Goal: Transaction & Acquisition: Purchase product/service

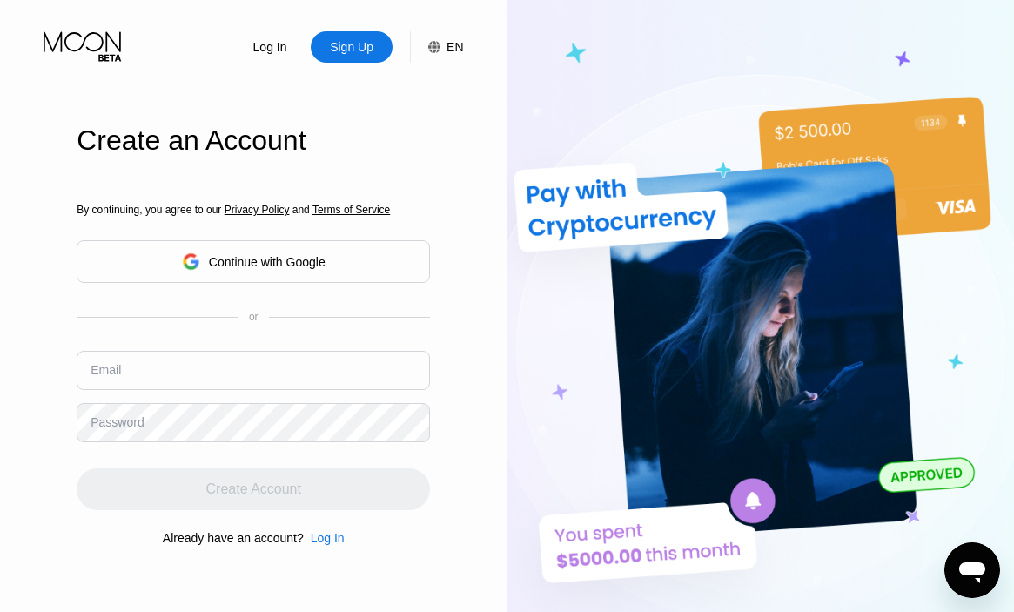
click at [358, 380] on input "text" at bounding box center [253, 370] width 353 height 39
paste input "[EMAIL_ADDRESS][DOMAIN_NAME]"
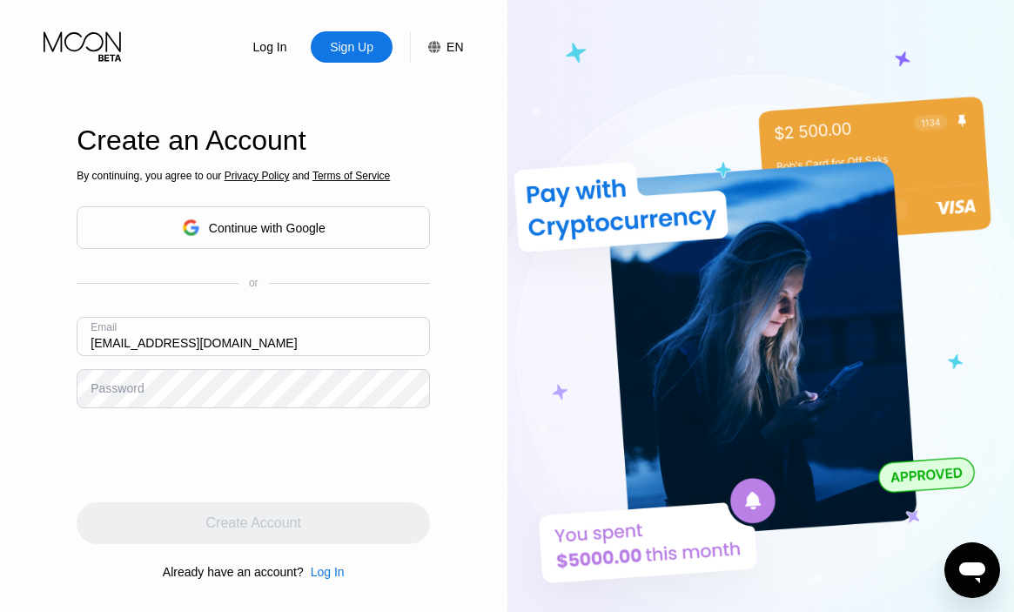
type input "[EMAIL_ADDRESS][DOMAIN_NAME]"
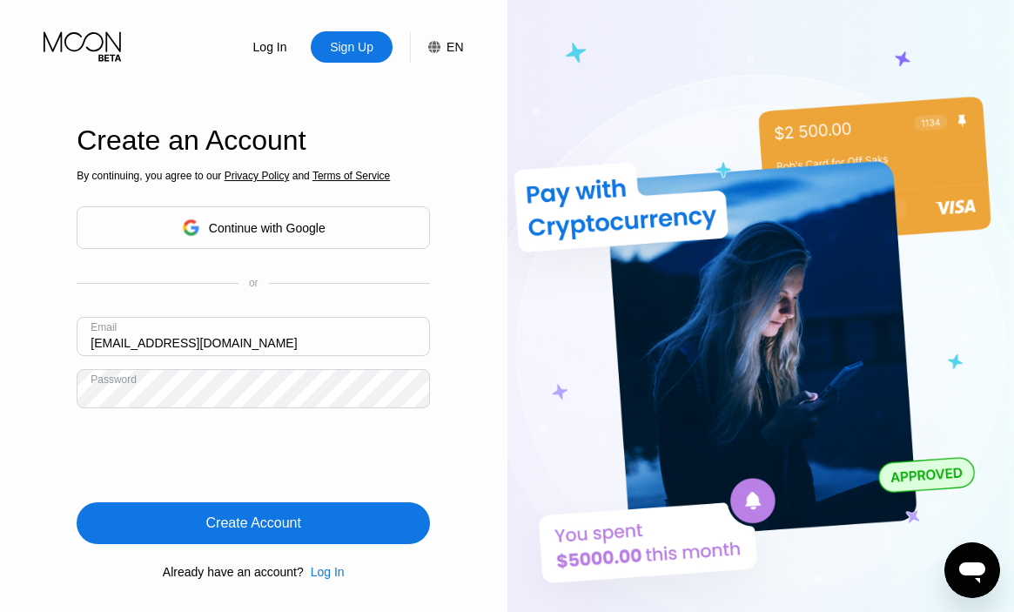
click at [382, 515] on div "Create Account" at bounding box center [253, 523] width 353 height 42
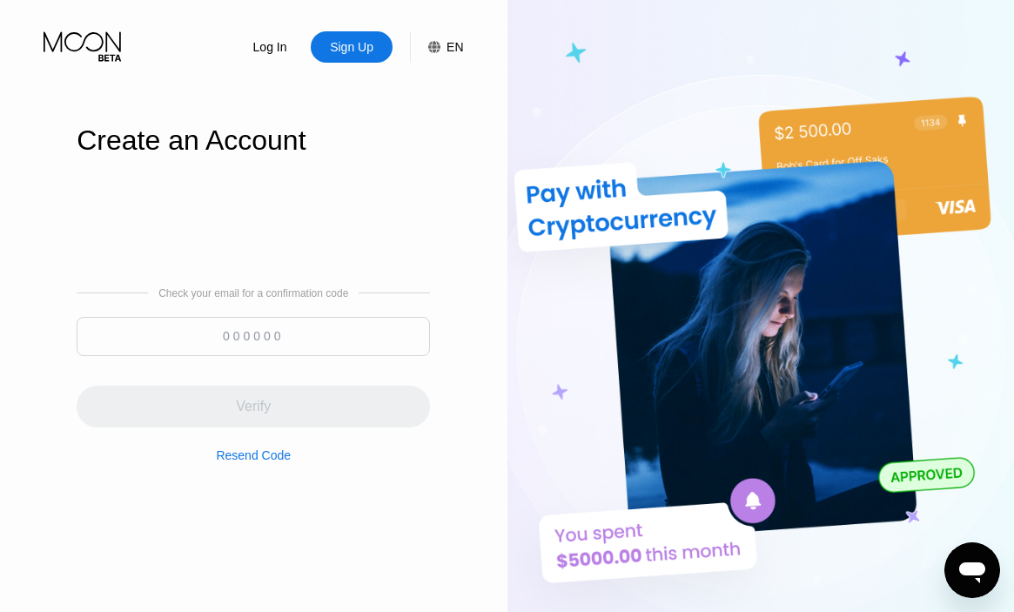
click at [352, 345] on input at bounding box center [253, 336] width 353 height 39
paste input "588827"
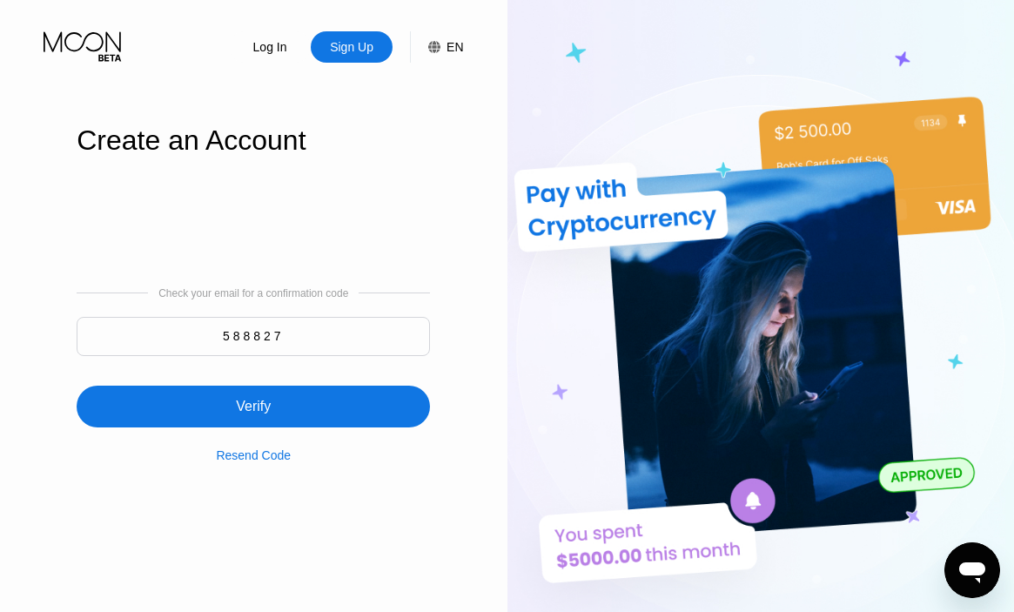
type input "588827"
click at [278, 395] on div "Verify" at bounding box center [253, 406] width 353 height 42
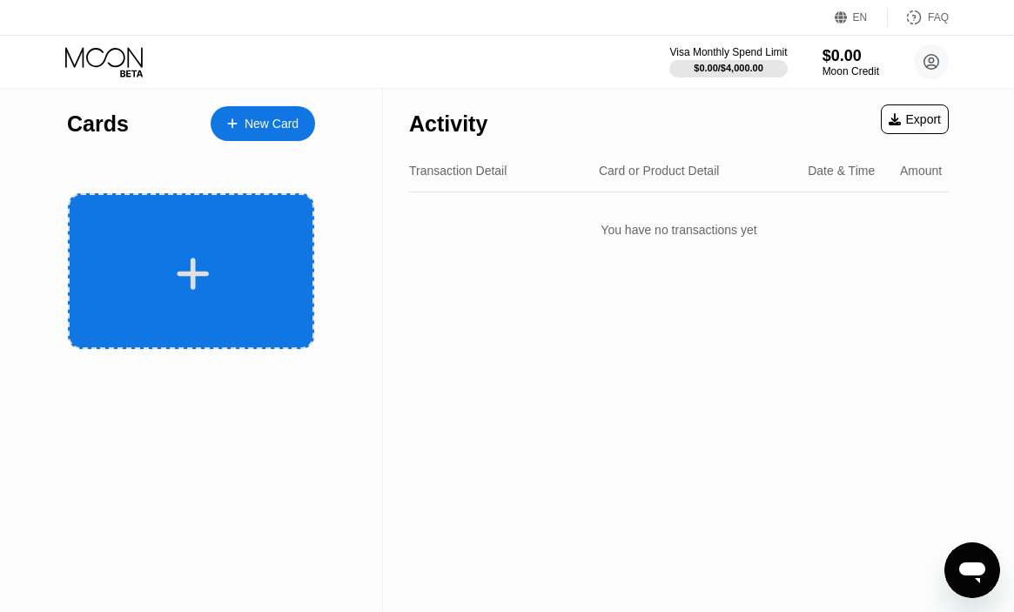
click at [251, 258] on div at bounding box center [193, 273] width 216 height 39
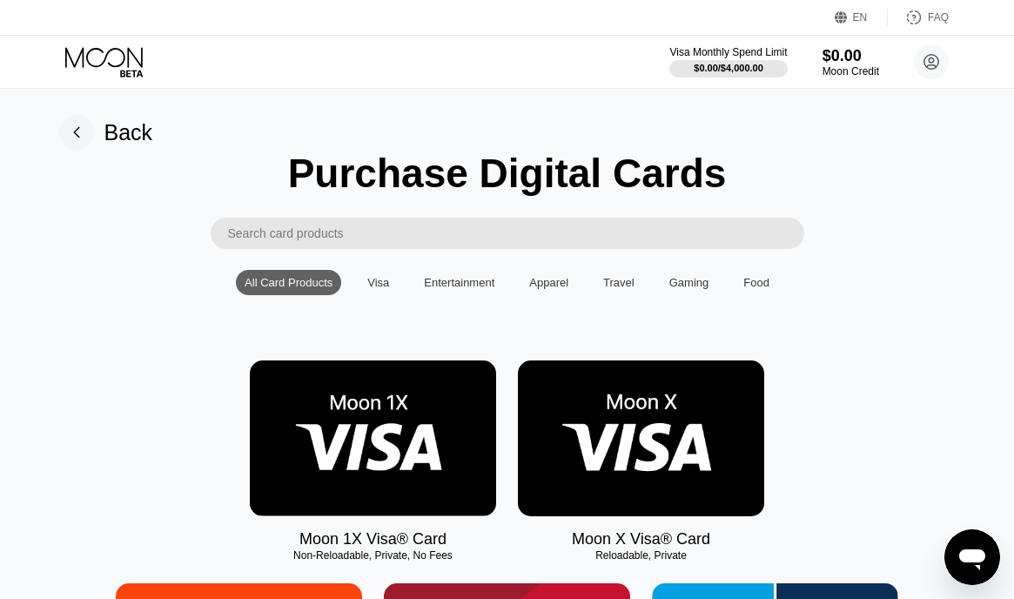
scroll to position [3, 0]
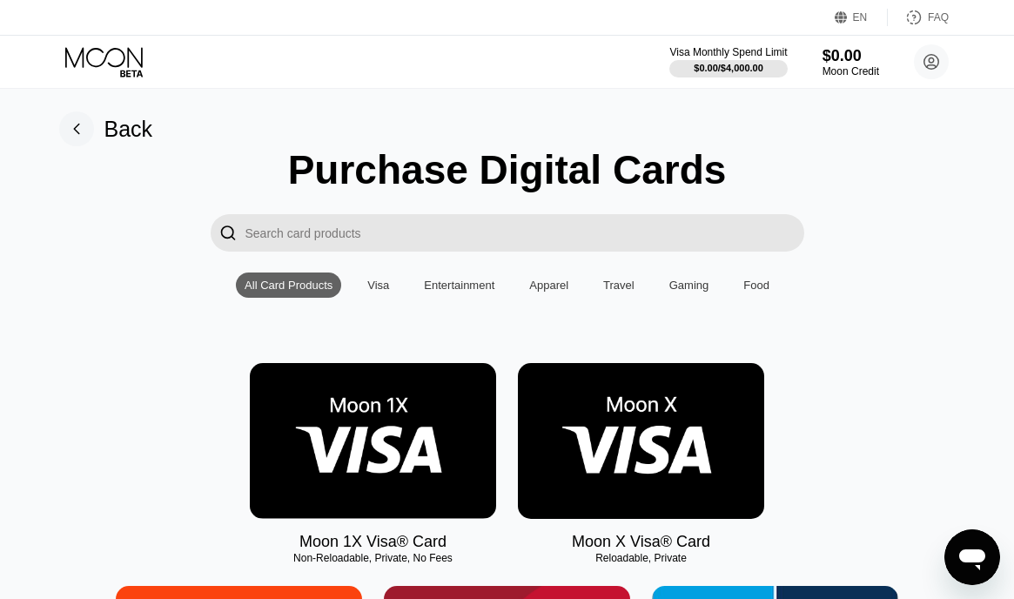
click at [579, 403] on img at bounding box center [641, 441] width 246 height 156
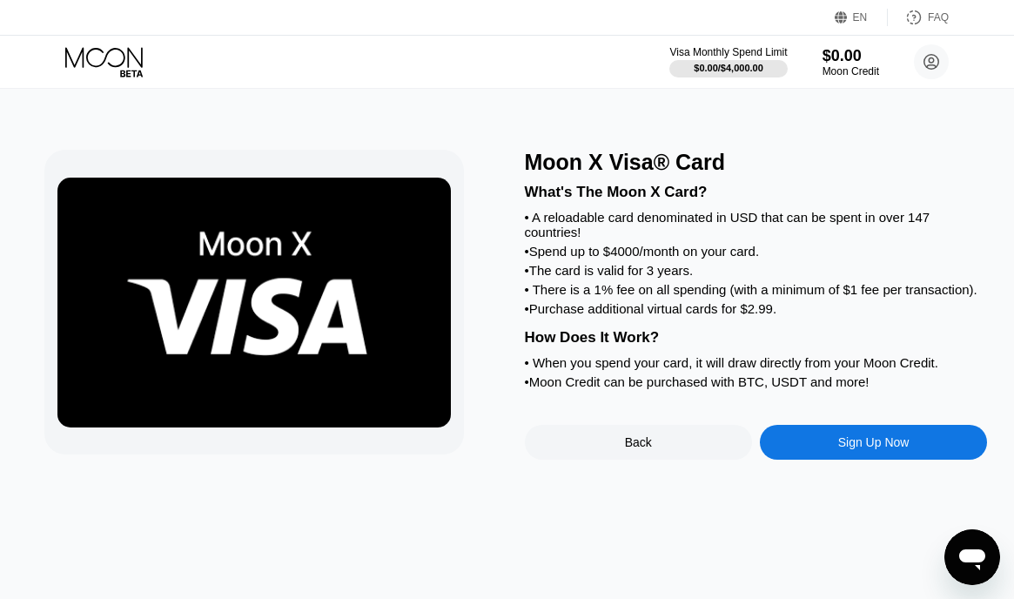
click at [854, 449] on div "Sign Up Now" at bounding box center [873, 442] width 227 height 35
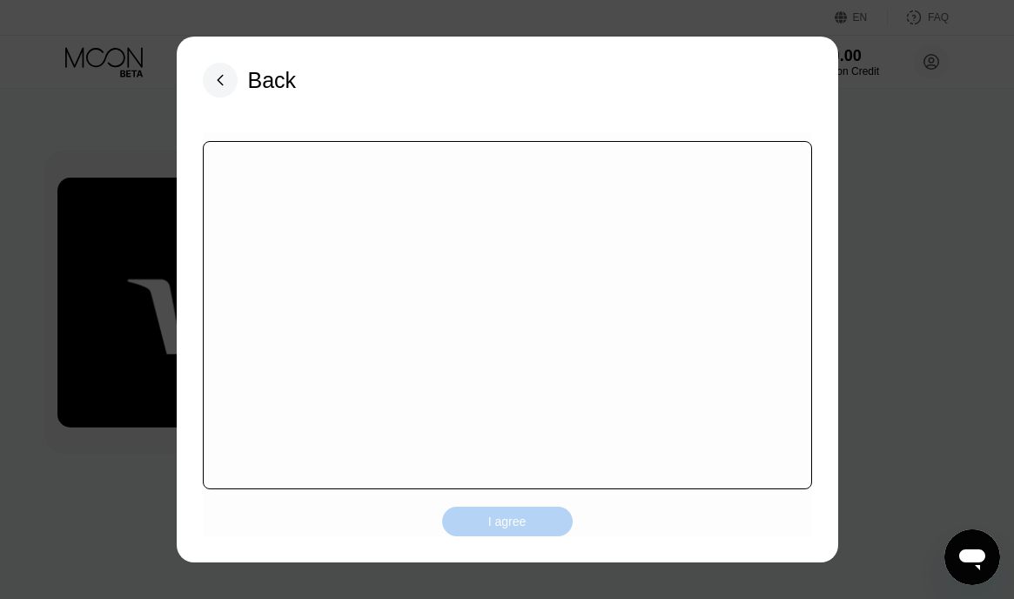
click at [501, 518] on div "I agree" at bounding box center [507, 521] width 38 height 16
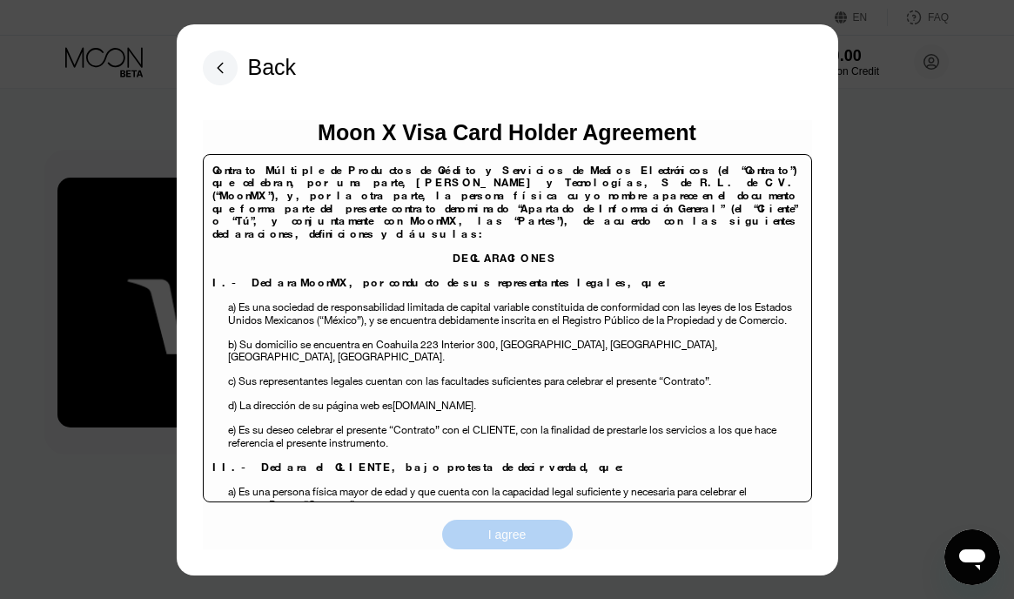
click at [535, 525] on div "I agree" at bounding box center [507, 534] width 131 height 30
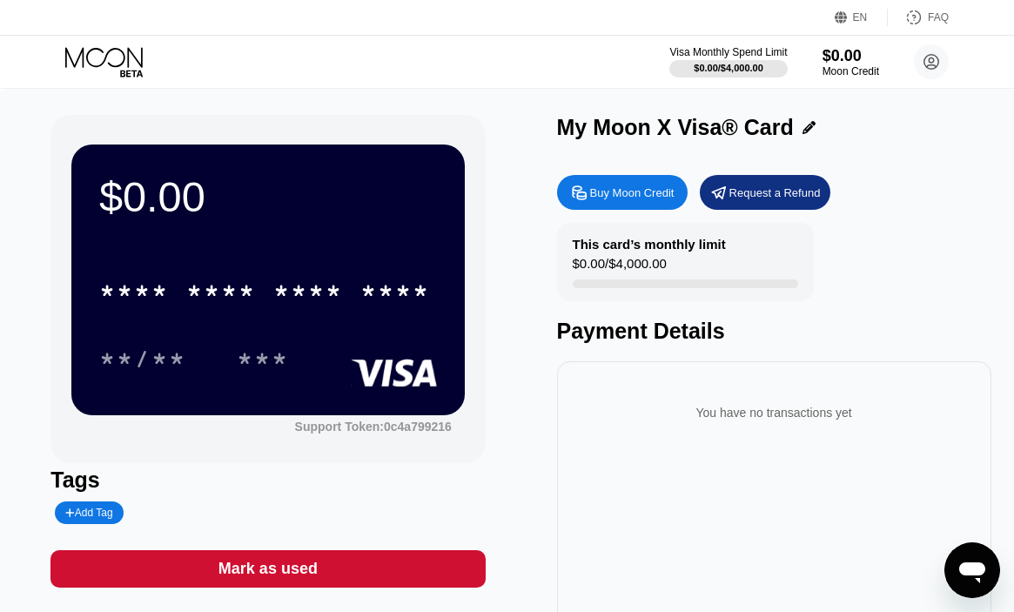
click at [613, 194] on div "Buy Moon Credit" at bounding box center [632, 192] width 84 height 15
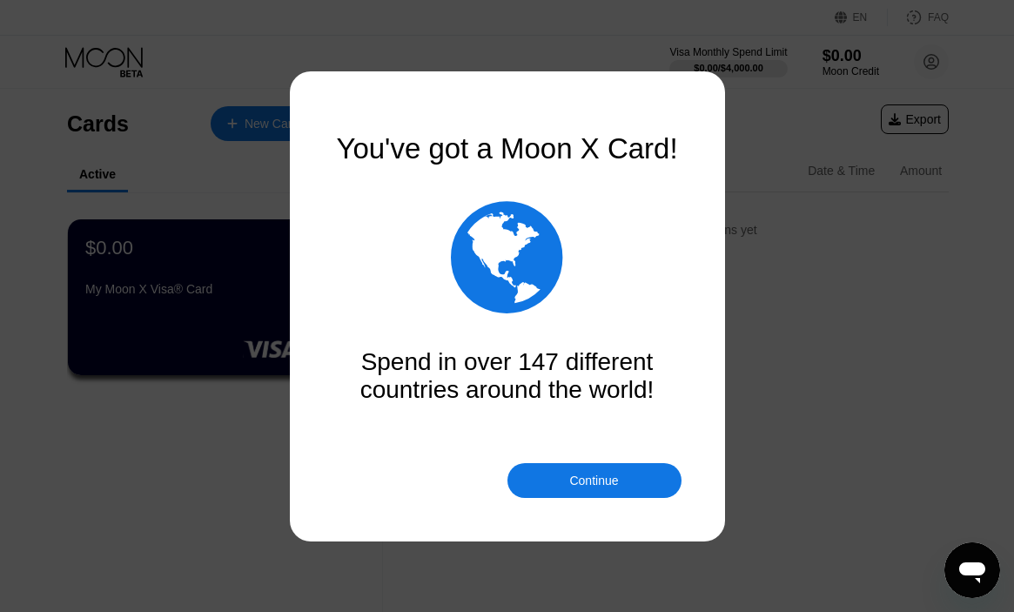
click at [569, 460] on div "You've got a Moon X Card!  Spend in over 147 different countries around the wo…" at bounding box center [507, 306] width 348 height 348
click at [553, 486] on div "Continue" at bounding box center [594, 480] width 174 height 35
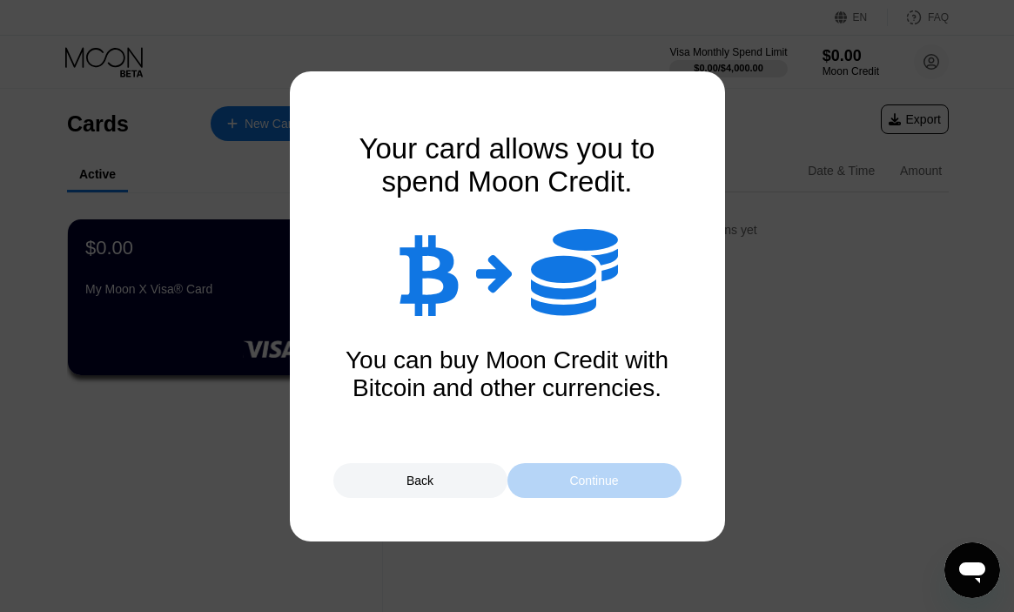
click at [605, 481] on div "Continue" at bounding box center [593, 480] width 49 height 14
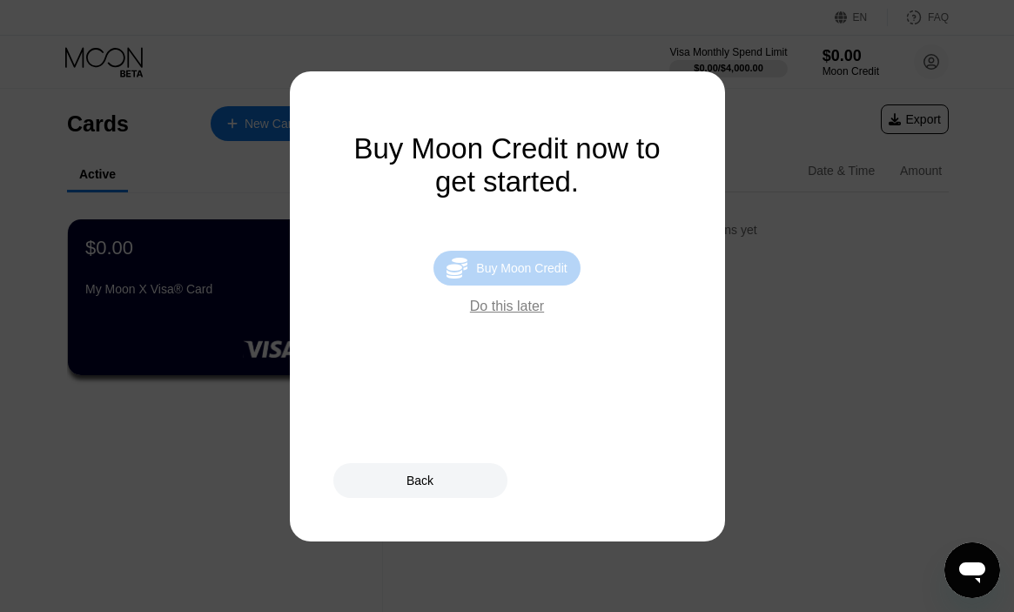
click at [550, 261] on div " Buy Moon Credit" at bounding box center [506, 268] width 146 height 35
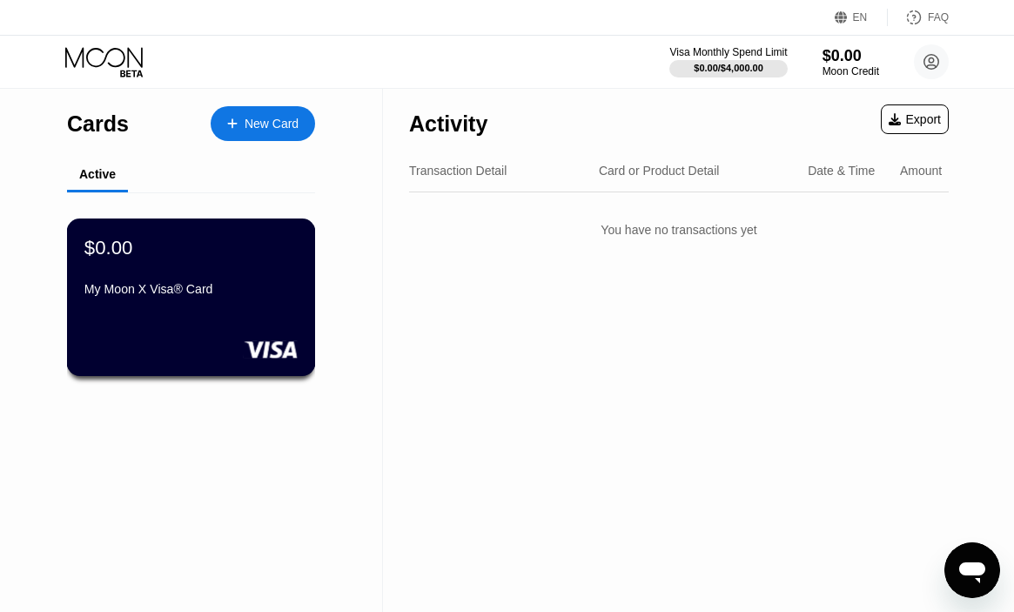
click at [231, 251] on div "$0.00" at bounding box center [190, 247] width 213 height 23
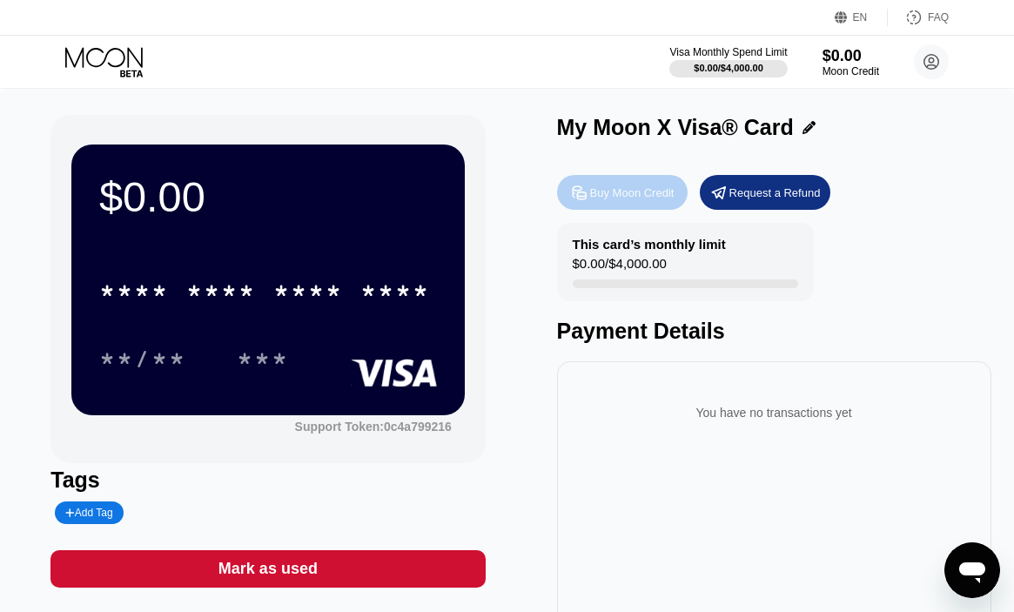
click at [599, 193] on div "Buy Moon Credit" at bounding box center [632, 192] width 84 height 15
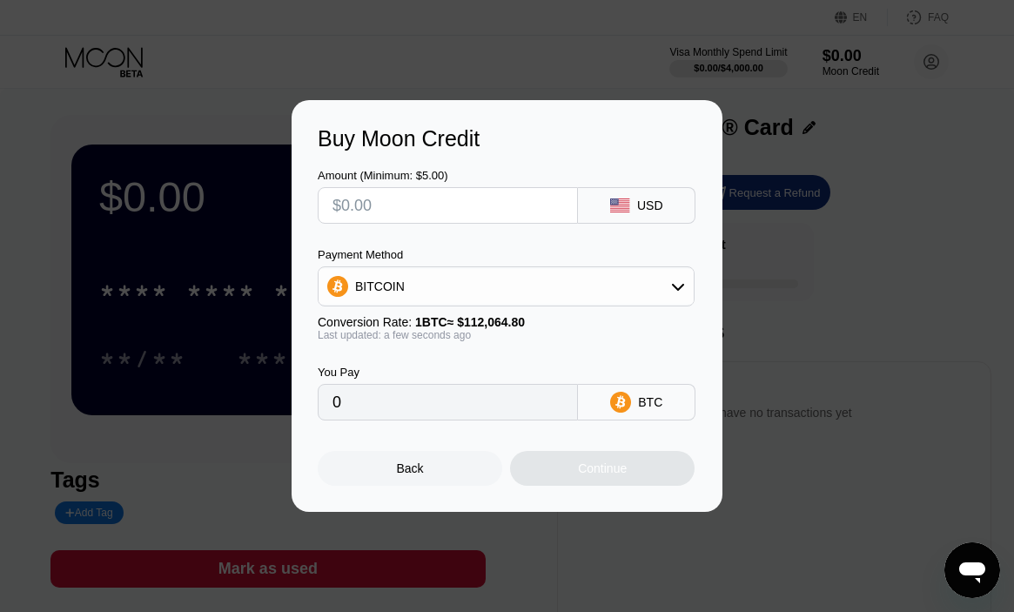
click at [548, 278] on div "BITCOIN" at bounding box center [505, 286] width 375 height 35
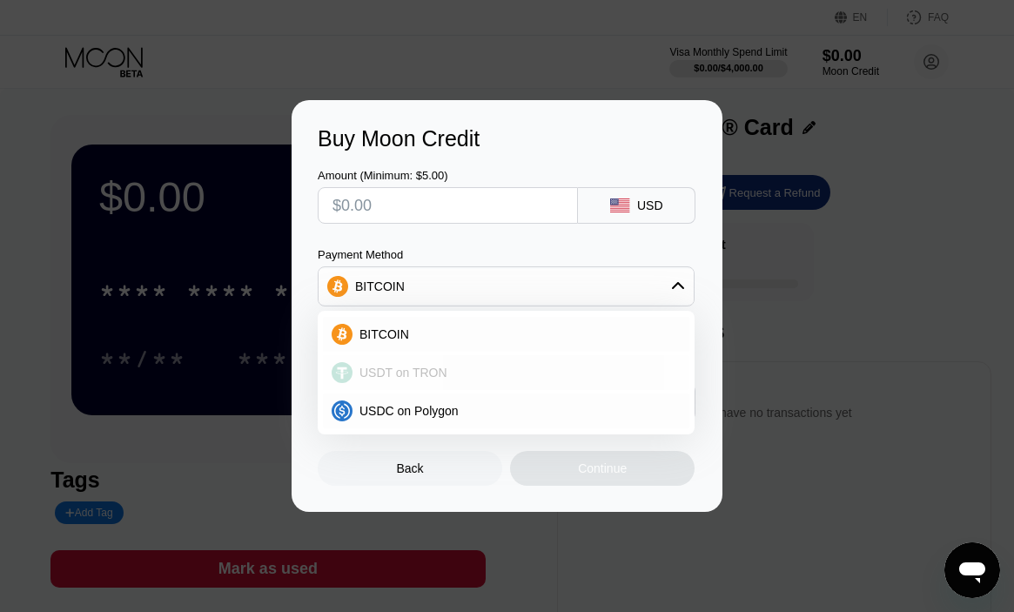
click at [452, 365] on div "USDT on TRON" at bounding box center [516, 372] width 328 height 14
type input "0.00"
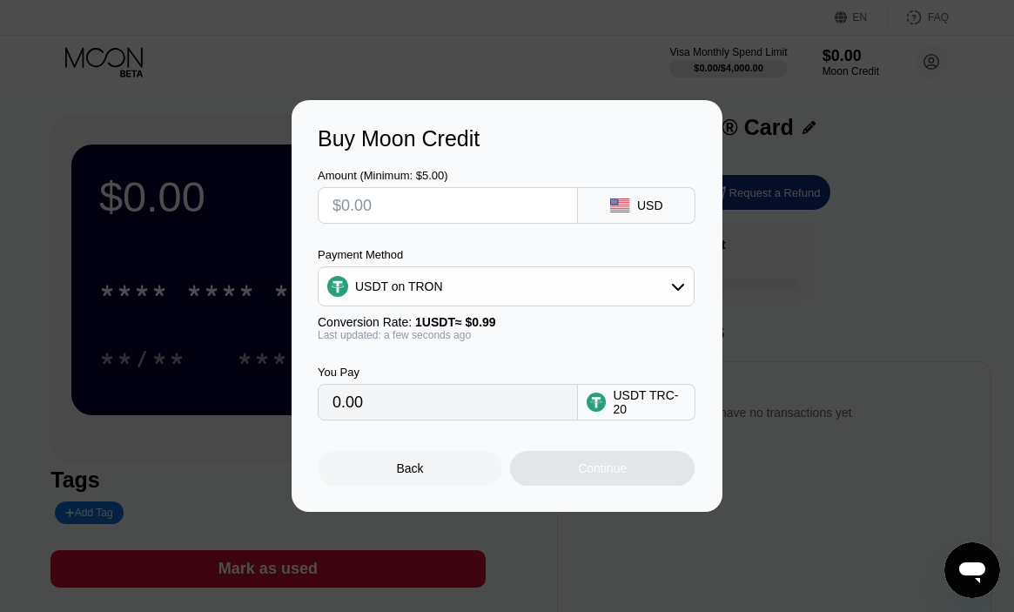
click at [486, 198] on input "text" at bounding box center [447, 205] width 231 height 35
type input "$2"
type input "2.02"
type input "$20"
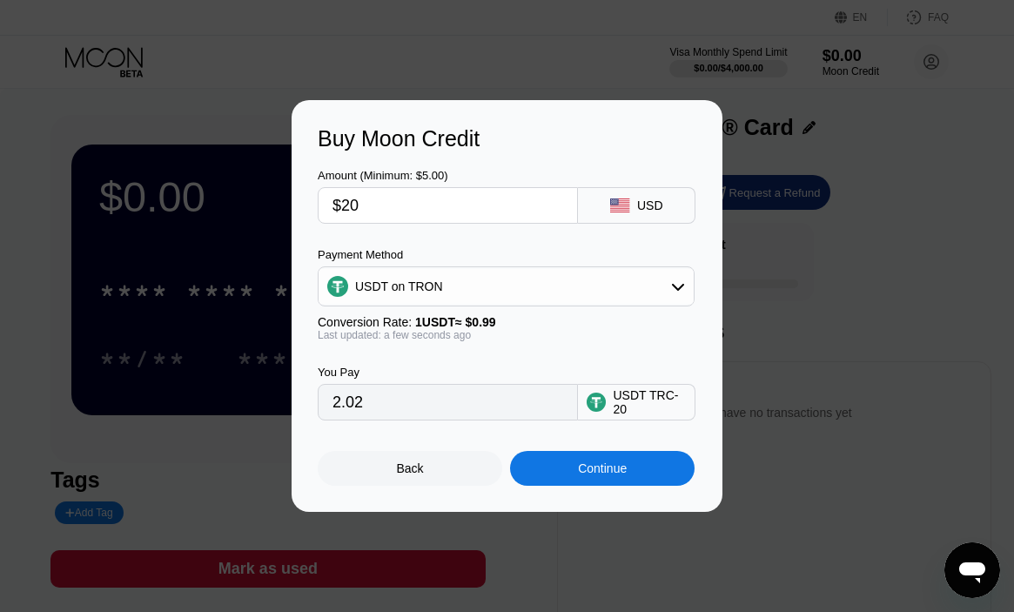
type input "20.20"
type input "$20"
click at [566, 463] on div "Continue" at bounding box center [602, 468] width 184 height 35
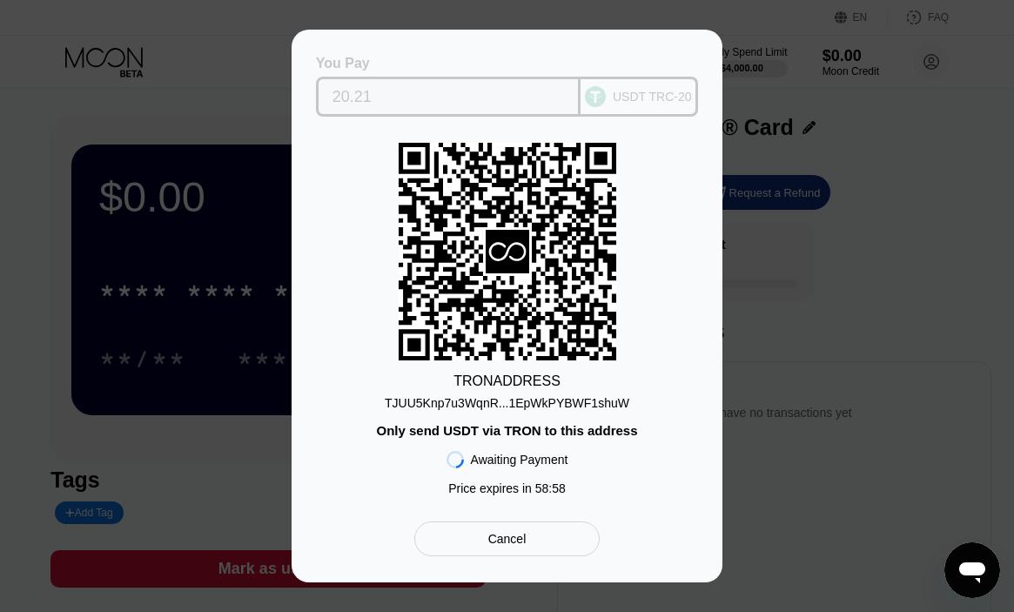
click at [385, 96] on input "20.21" at bounding box center [448, 96] width 232 height 35
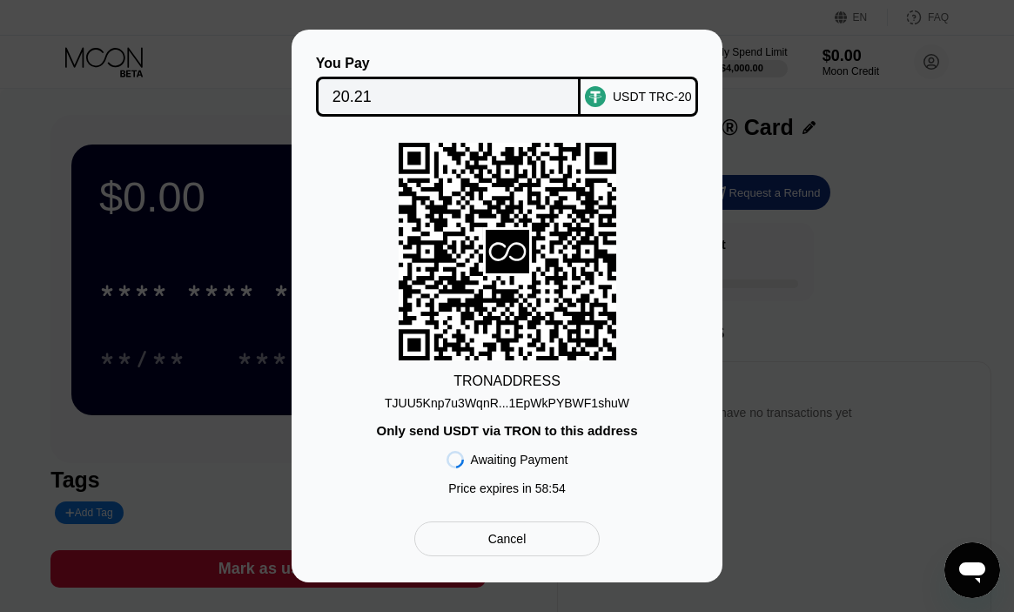
click at [474, 400] on div "TJUU5Knp7u3WqnR...1EpWkPYBWF1shuW" at bounding box center [507, 403] width 244 height 14
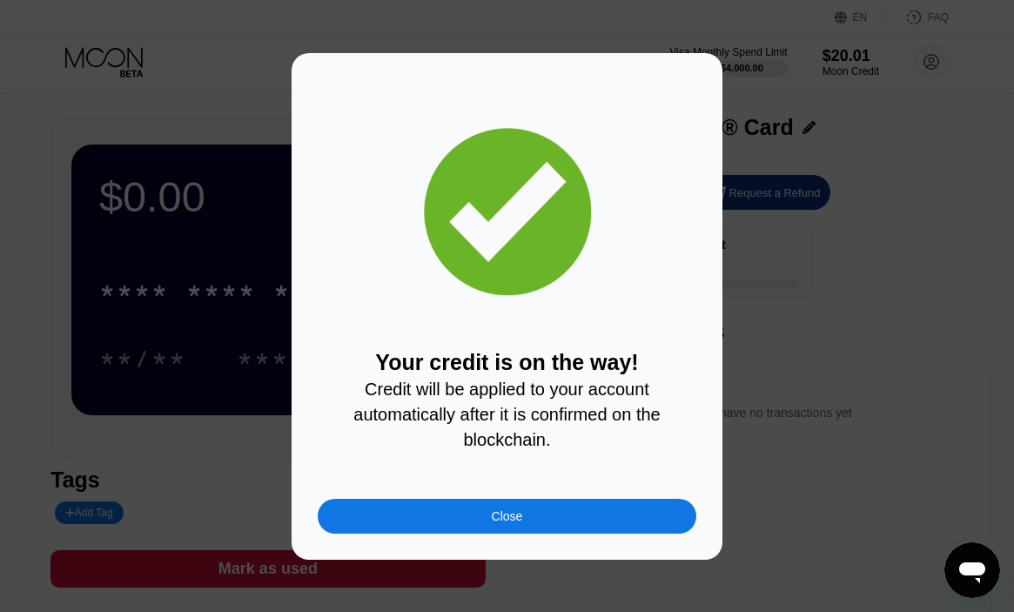
click at [552, 523] on div "Close" at bounding box center [507, 516] width 378 height 35
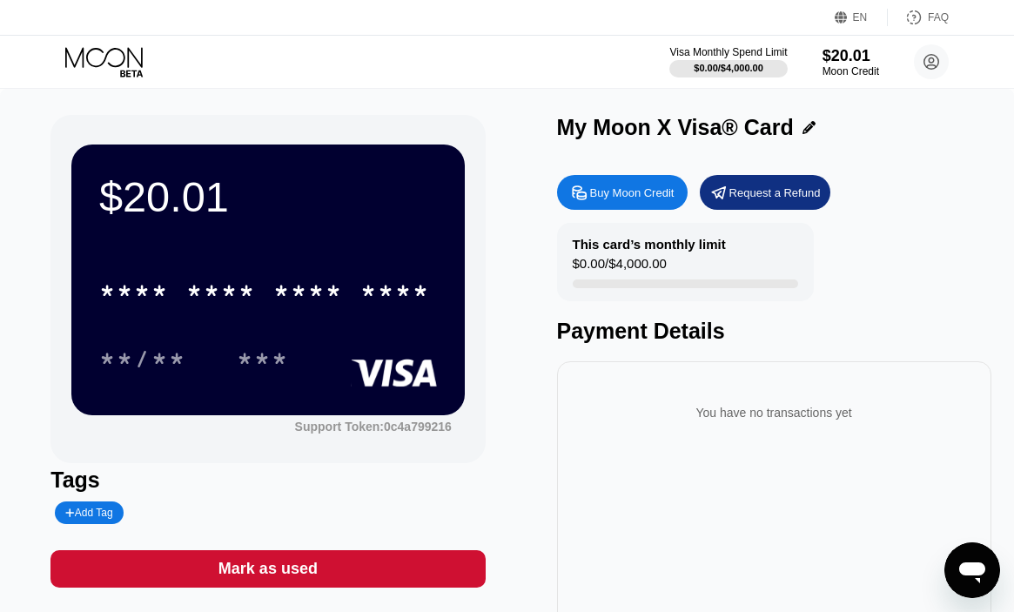
click at [344, 218] on div "$20.01" at bounding box center [268, 196] width 338 height 49
click at [325, 234] on div "$20.01 * * * * * * * * * * * * **** **/** ***" at bounding box center [267, 279] width 393 height 270
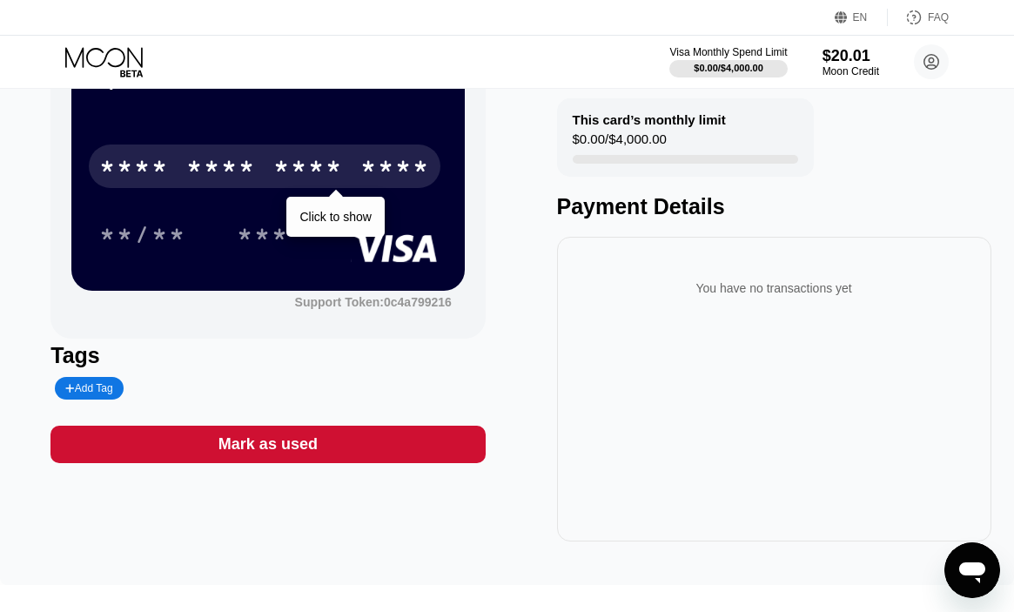
scroll to position [106, 0]
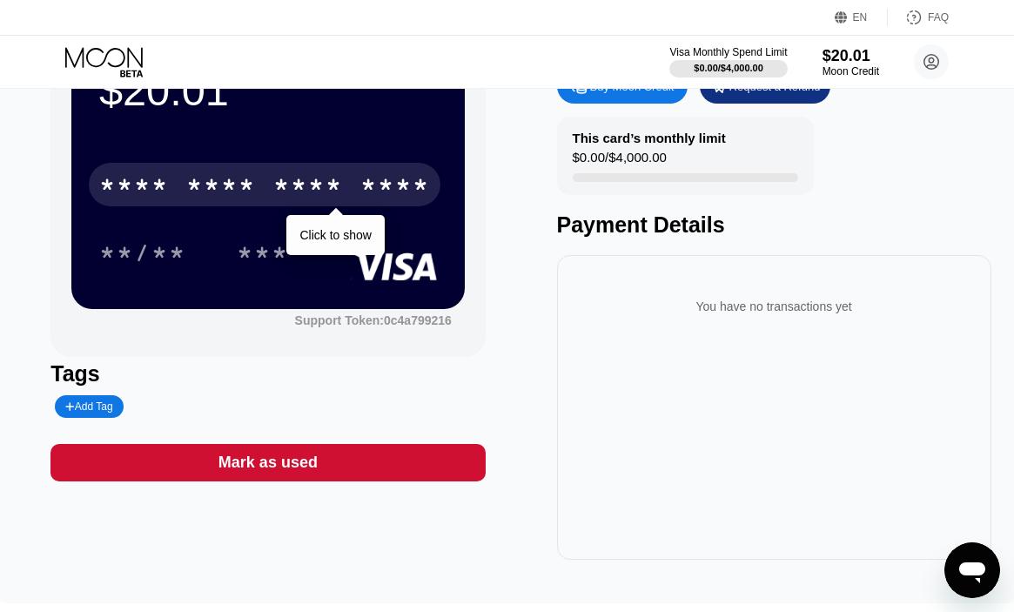
click at [314, 192] on div "* * * *" at bounding box center [308, 187] width 70 height 28
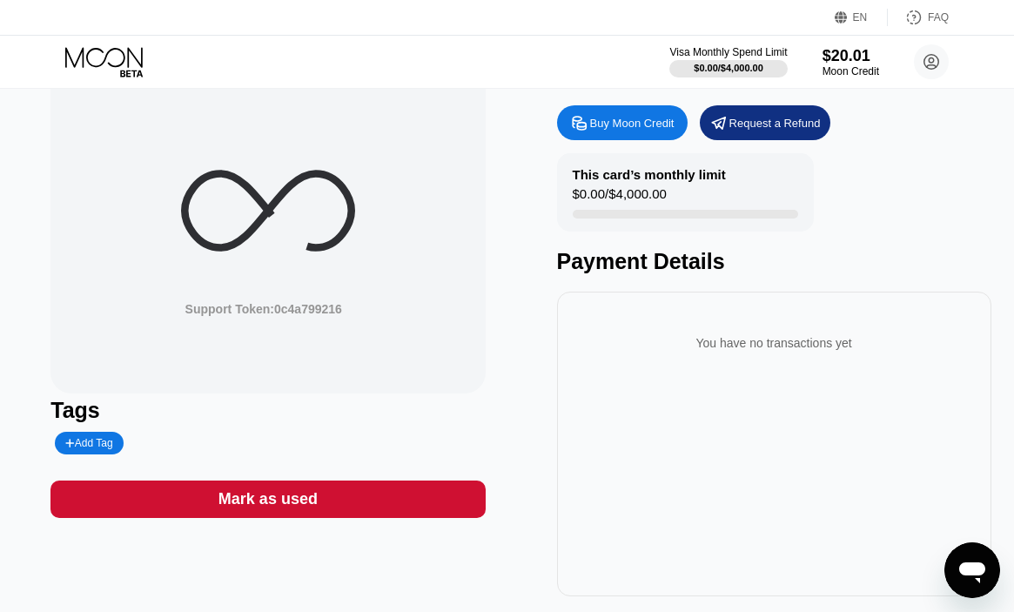
scroll to position [21, 0]
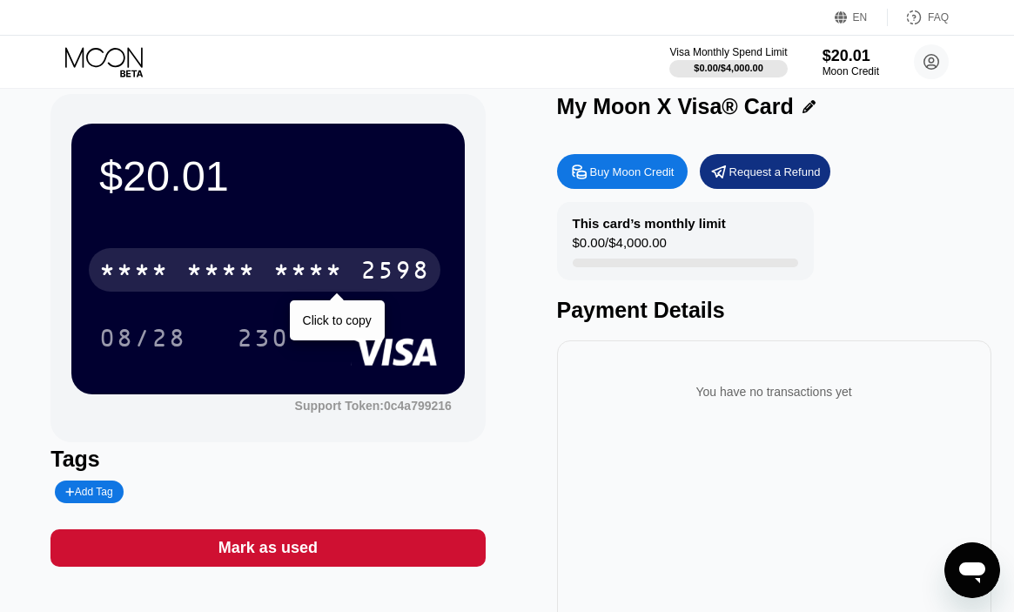
click at [325, 267] on div "* * * *" at bounding box center [308, 272] width 70 height 28
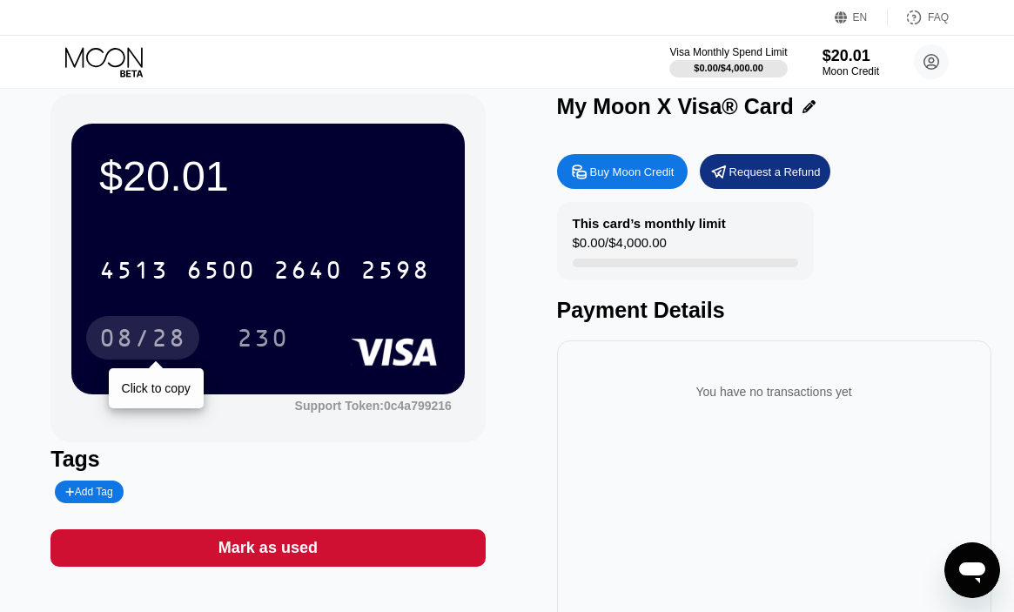
click at [140, 341] on div "08/28" at bounding box center [142, 340] width 87 height 28
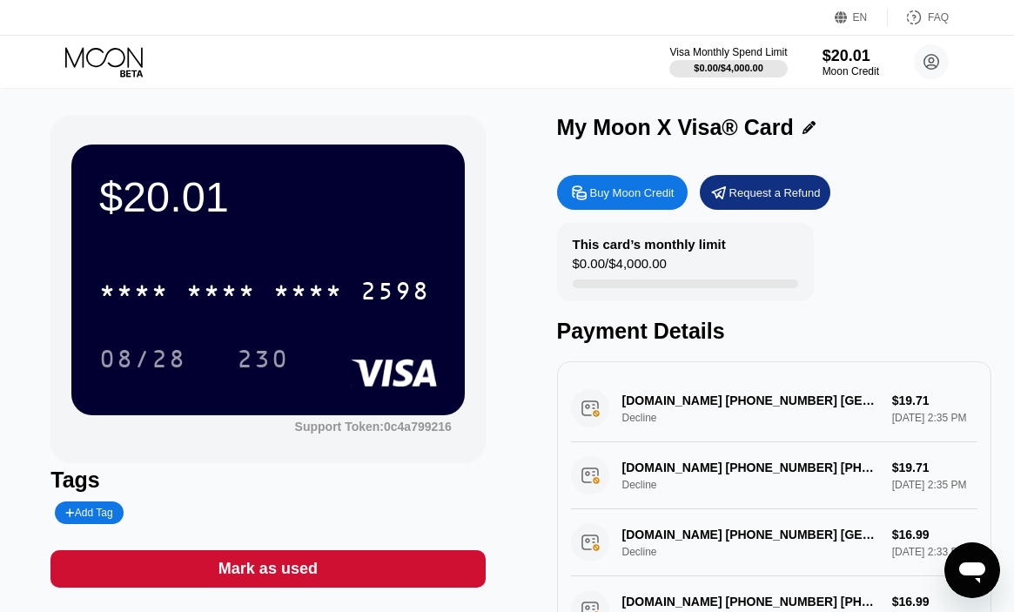
click at [759, 412] on div "ZOOM.COM 888-799-966 San Jose US Decline $19.71 Sep 24, 2025 2:35 PM" at bounding box center [774, 408] width 406 height 67
click at [727, 391] on div "ZOOM.COM 888-799-966 San Jose US Decline $19.71 Sep 24, 2025 2:35 PM" at bounding box center [774, 408] width 406 height 67
click at [726, 442] on div "ZOOM.COM 888-799-9666 +18887999666 US Decline $19.71 Sep 24, 2025 2:35 PM" at bounding box center [774, 475] width 406 height 67
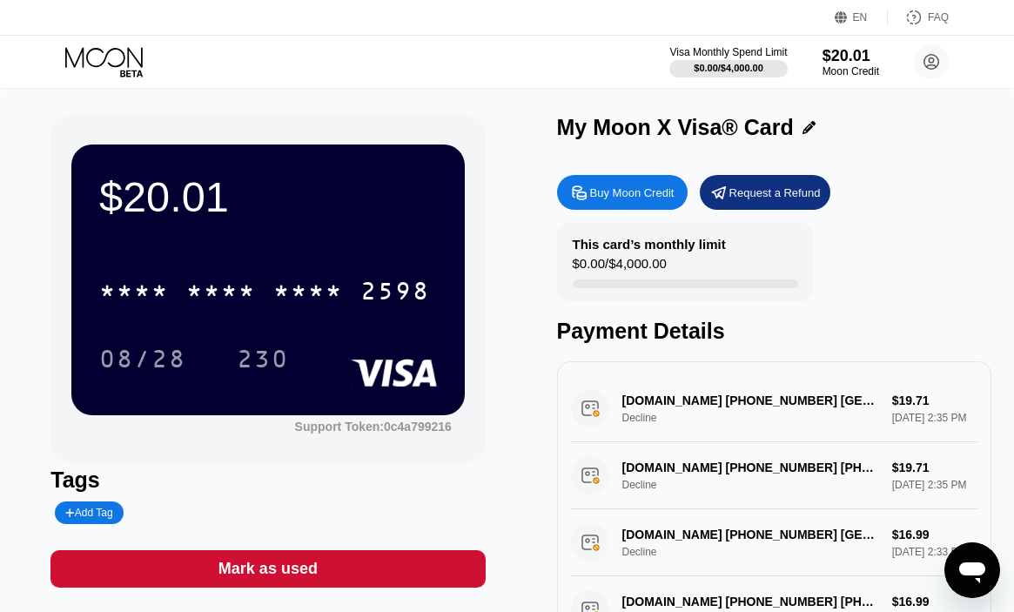
click at [715, 450] on div "ZOOM.COM 888-799-9666 +18887999666 US Decline $19.71 Sep 24, 2025 2:35 PM" at bounding box center [774, 475] width 406 height 67
click at [715, 451] on div "ZOOM.COM 888-799-9666 +18887999666 US Decline $19.71 Sep 24, 2025 2:35 PM" at bounding box center [774, 475] width 406 height 67
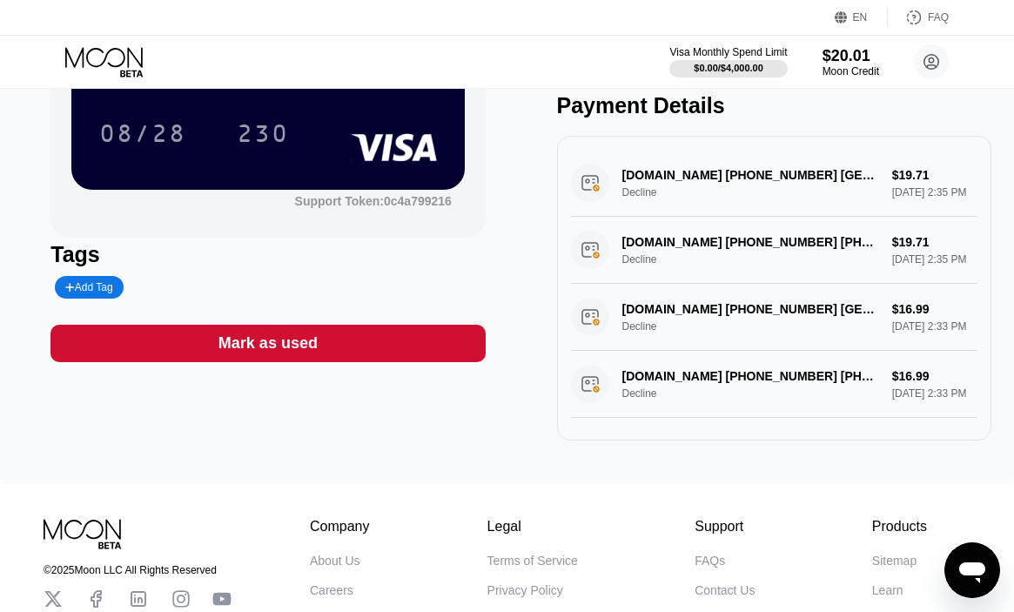
click at [669, 388] on div "ZOOM.COM 888-799-9666 +18887999666 US Decline $16.99 Sep 24, 2025 2:33 PM" at bounding box center [774, 384] width 406 height 67
click at [593, 377] on div "ZOOM.COM 888-799-9666 +18887999666 US Decline $16.99 Sep 24, 2025 2:33 PM" at bounding box center [774, 384] width 406 height 67
click at [593, 376] on div "ZOOM.COM 888-799-9666 +18887999666 US Decline $16.99 Sep 24, 2025 2:33 PM" at bounding box center [774, 384] width 406 height 67
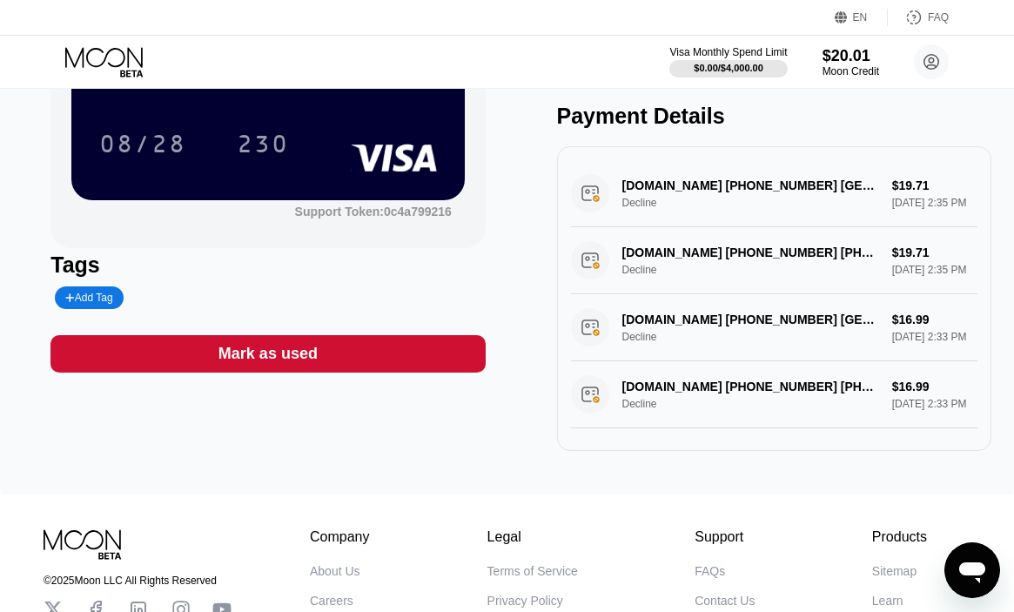
scroll to position [0, 0]
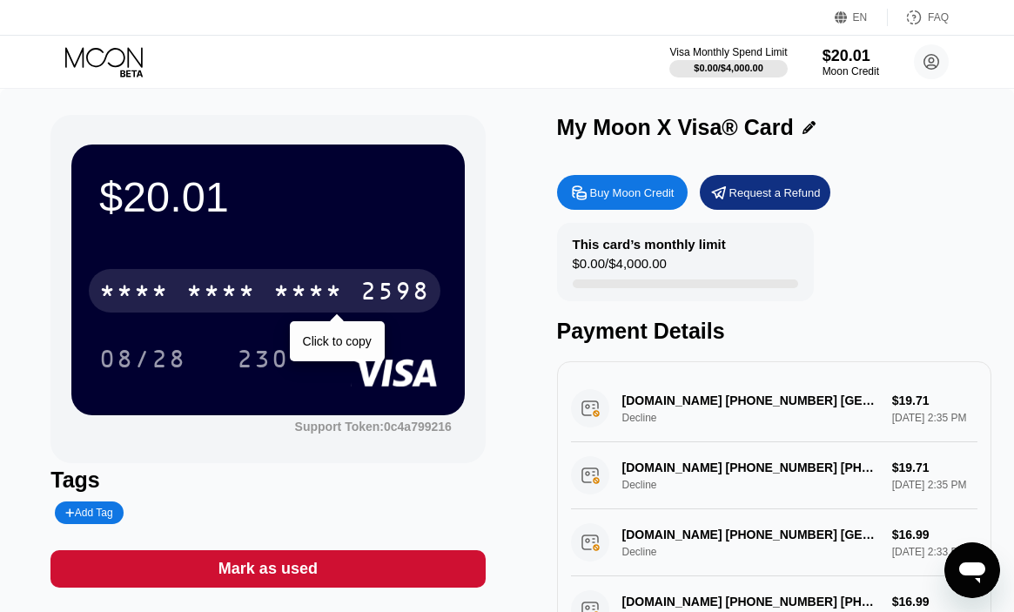
click at [224, 286] on div "* * * *" at bounding box center [221, 293] width 70 height 28
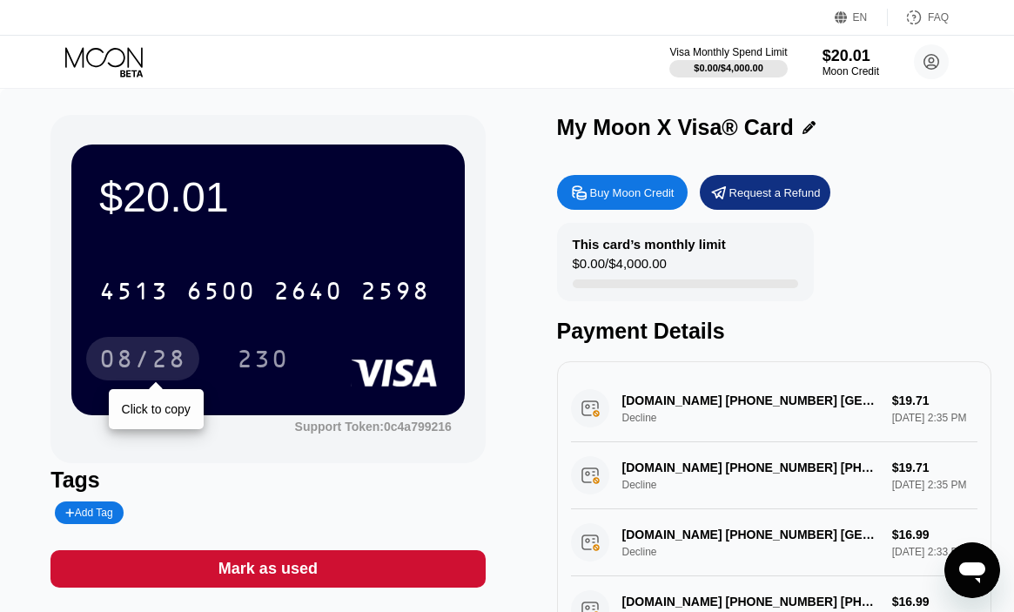
click at [130, 355] on div "08/28" at bounding box center [142, 361] width 87 height 28
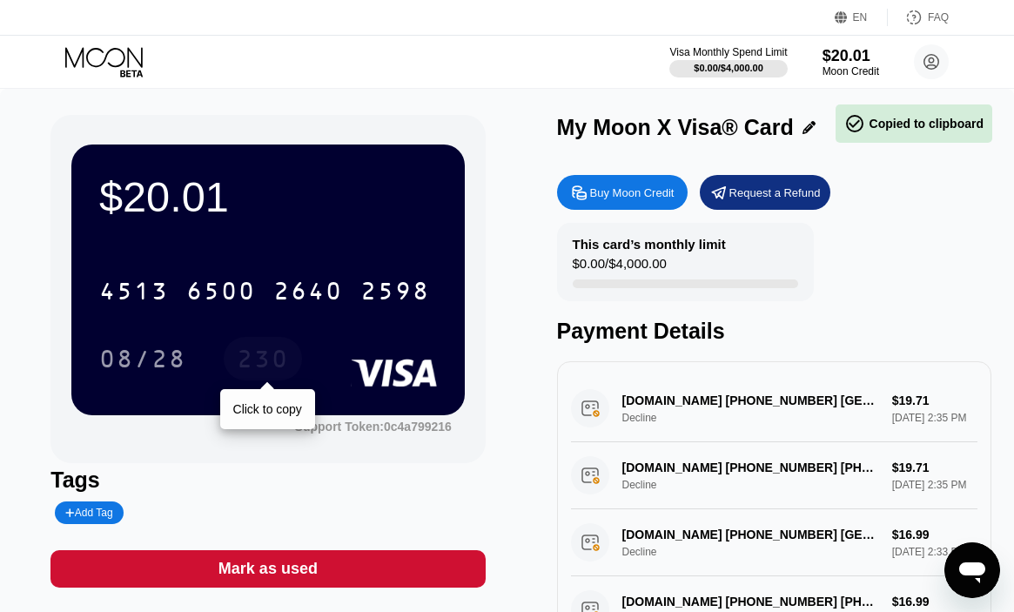
click at [238, 370] on div "230" at bounding box center [263, 361] width 52 height 28
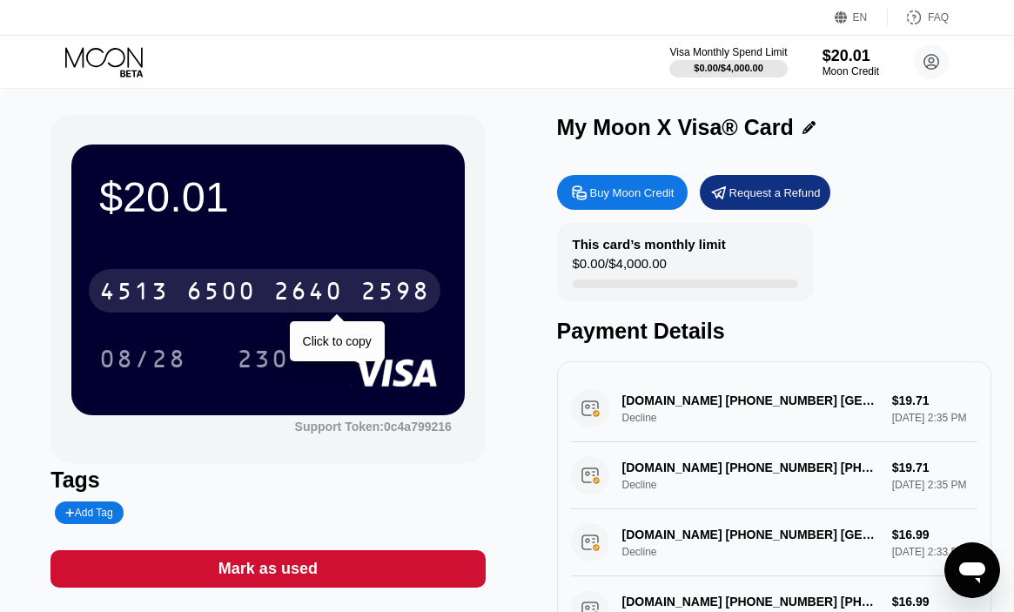
click at [320, 290] on div "2640" at bounding box center [308, 293] width 70 height 28
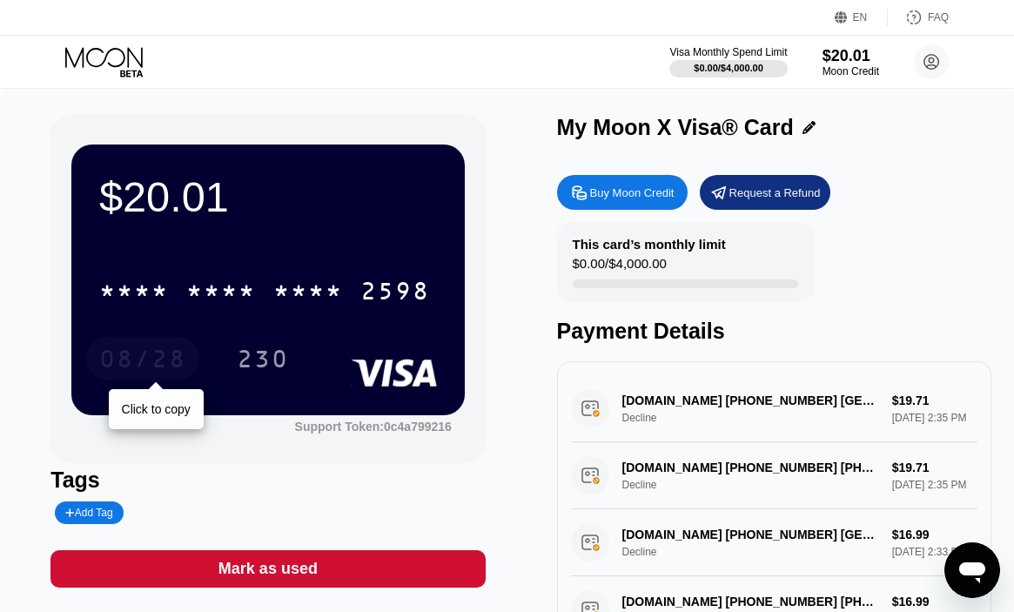
click at [154, 352] on div "08/28" at bounding box center [142, 361] width 87 height 28
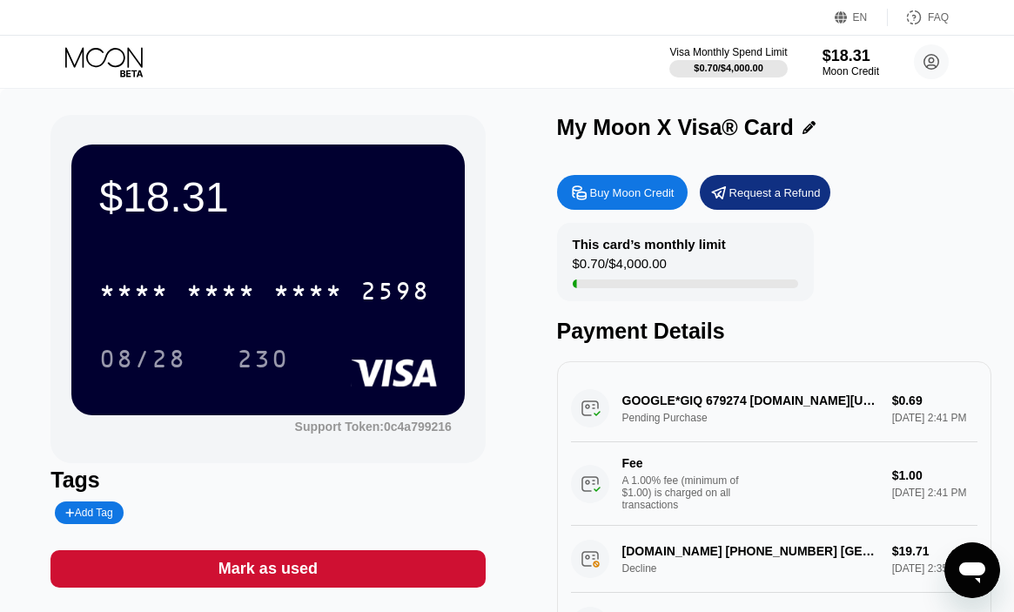
drag, startPoint x: 706, startPoint y: 402, endPoint x: 744, endPoint y: 406, distance: 38.5
click at [744, 406] on div "GOOGLE*GIQ 679274 [DOMAIN_NAME][URL] Pending Purchase $0.69 [DATE] 2:41 PM Fee …" at bounding box center [774, 450] width 406 height 151
drag, startPoint x: 737, startPoint y: 404, endPoint x: 722, endPoint y: 404, distance: 14.8
click at [723, 404] on div "GOOGLE*GIQ 679274 [DOMAIN_NAME][URL] Pending Purchase $0.69 [DATE] 2:41 PM Fee …" at bounding box center [774, 450] width 406 height 151
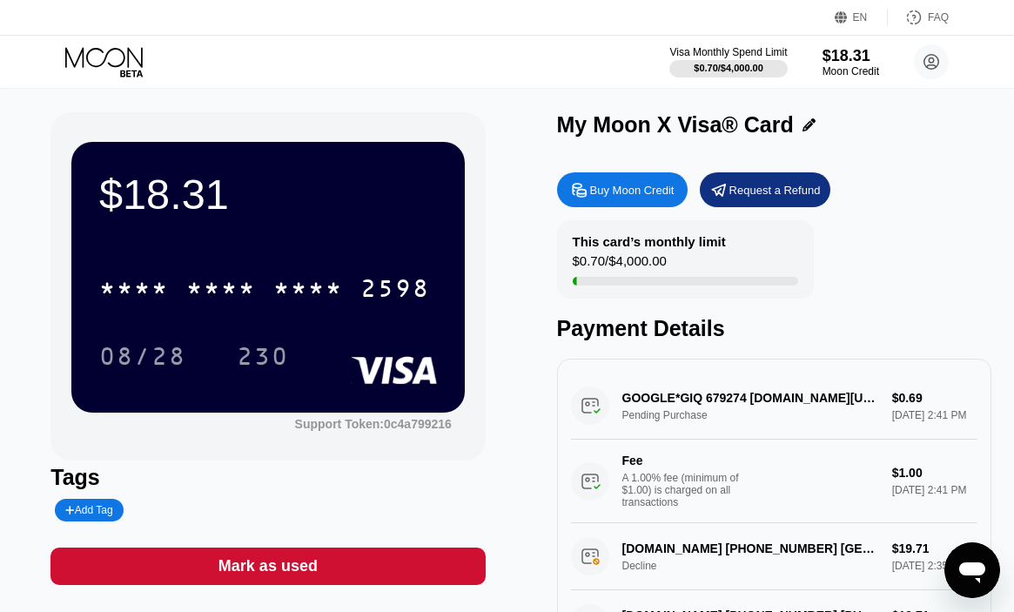
scroll to position [3, 0]
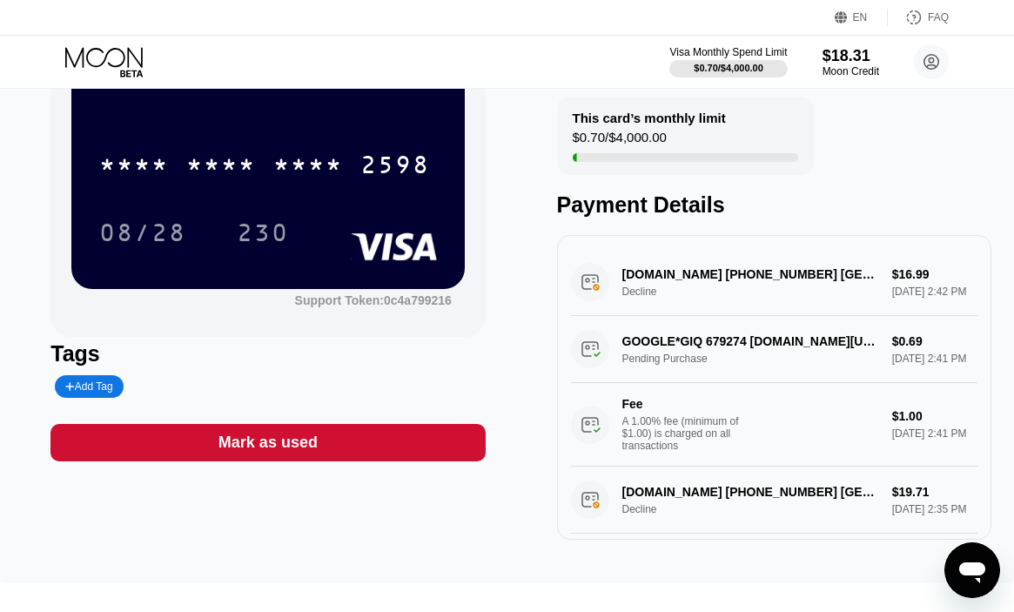
scroll to position [164, 0]
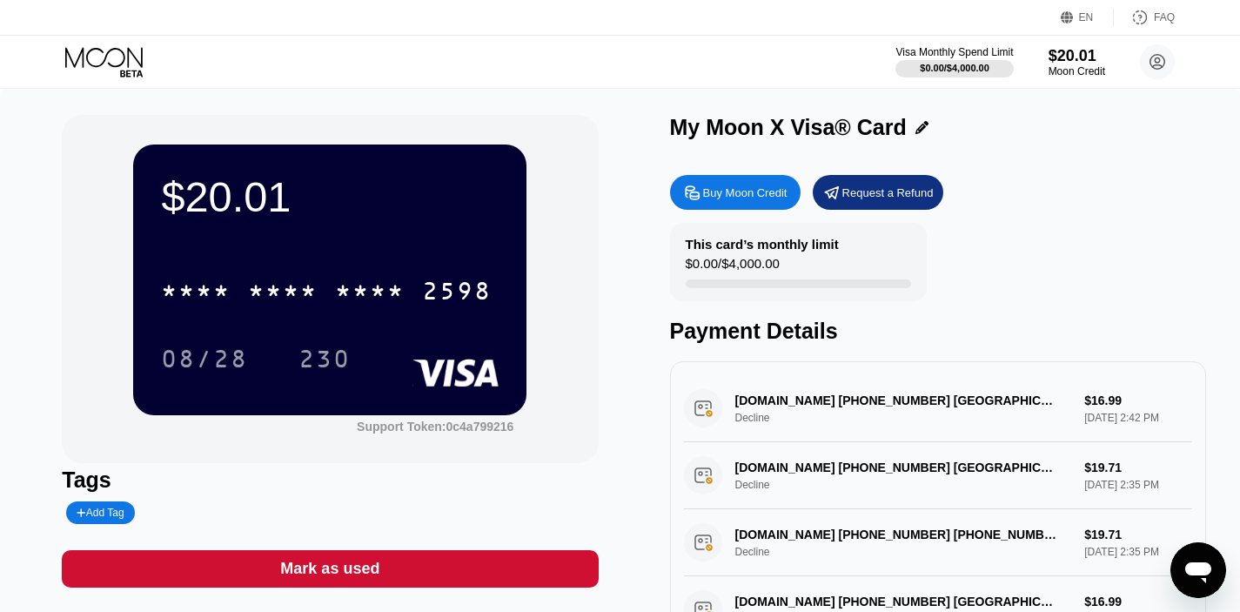
click at [348, 314] on div "* * * * * * * * * * * * 2598" at bounding box center [330, 285] width 338 height 59
click at [352, 302] on div "* * * *" at bounding box center [370, 293] width 70 height 28
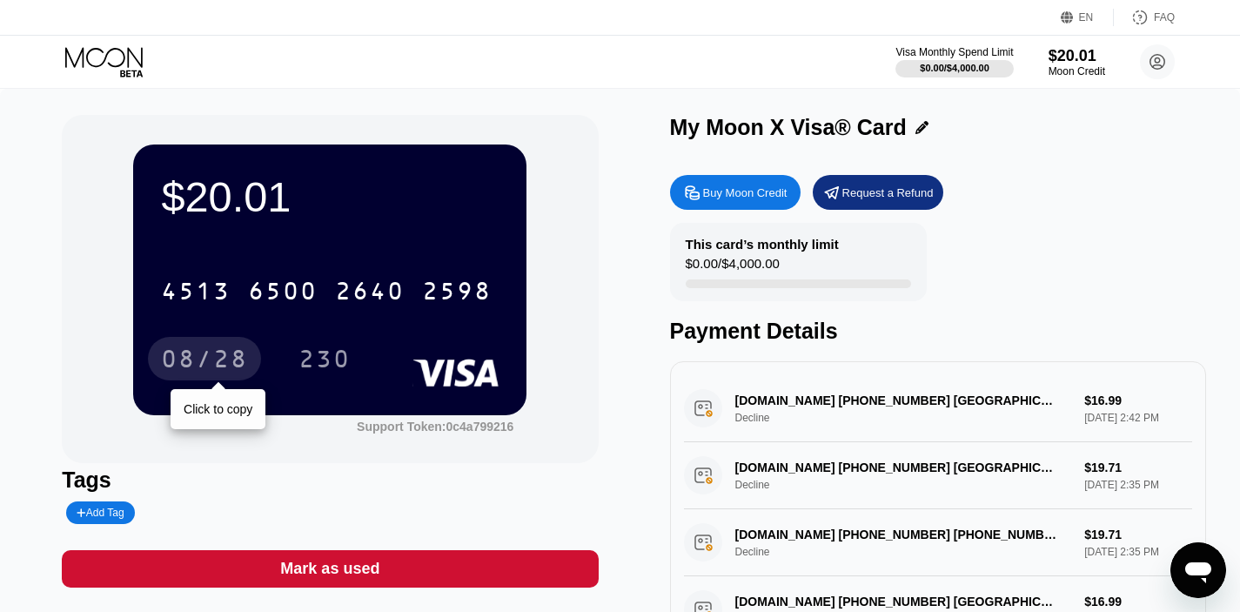
drag, startPoint x: 203, startPoint y: 356, endPoint x: 321, endPoint y: 255, distance: 155.5
click at [203, 357] on div "08/28" at bounding box center [204, 361] width 87 height 28
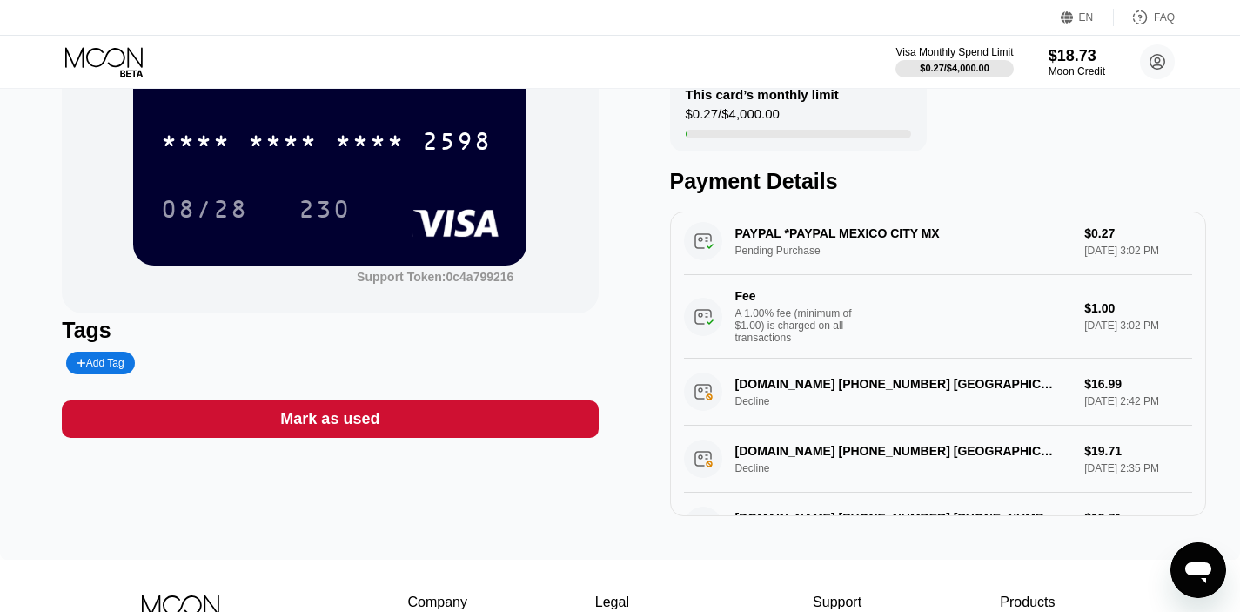
scroll to position [154, 0]
